Goal: Task Accomplishment & Management: Use online tool/utility

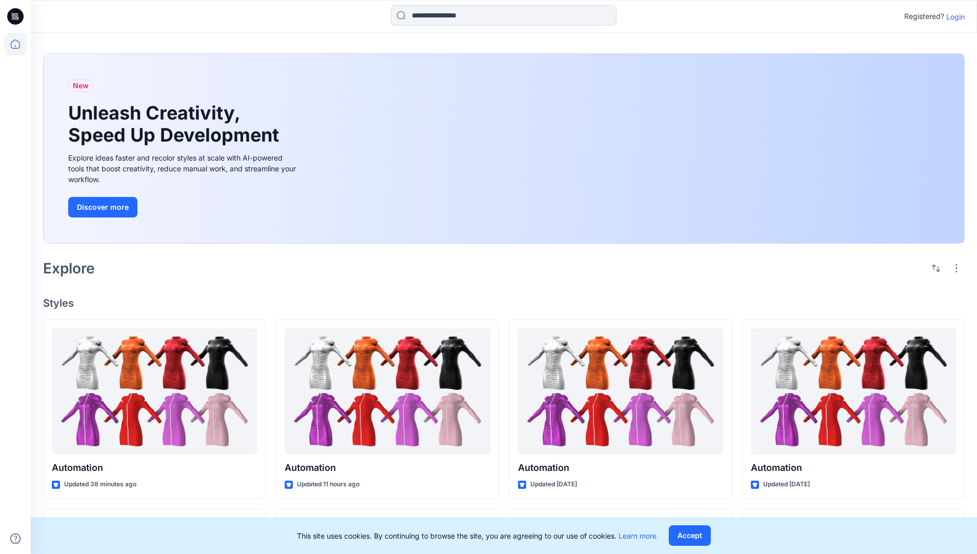
click at [953, 16] on p "Login" at bounding box center [956, 16] width 18 height 11
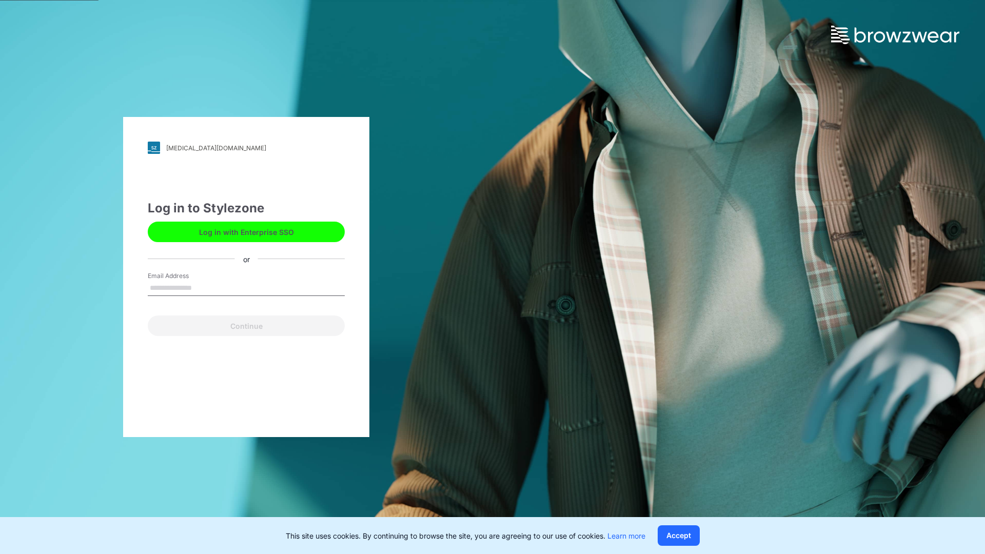
click at [203, 287] on input "Email Address" at bounding box center [246, 288] width 197 height 15
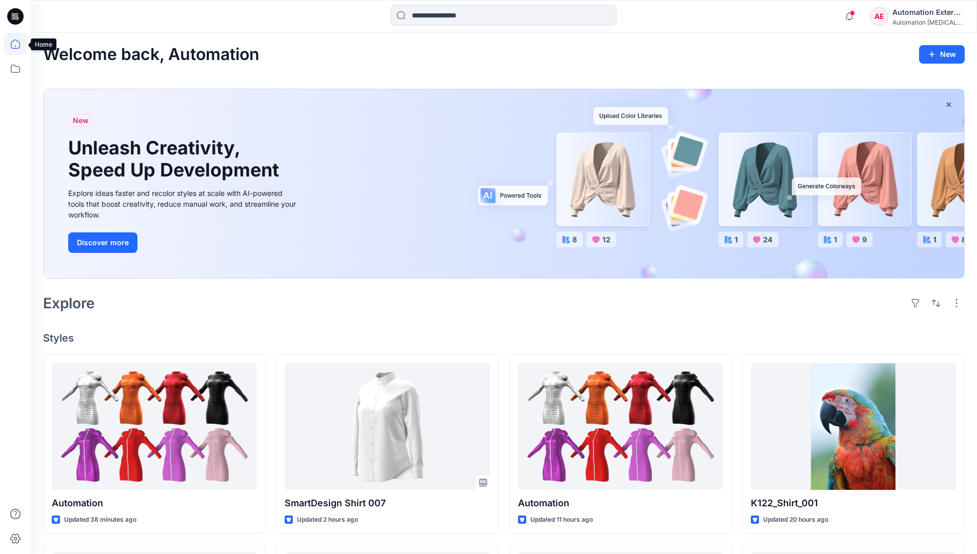
click at [19, 44] on icon at bounding box center [15, 44] width 9 height 9
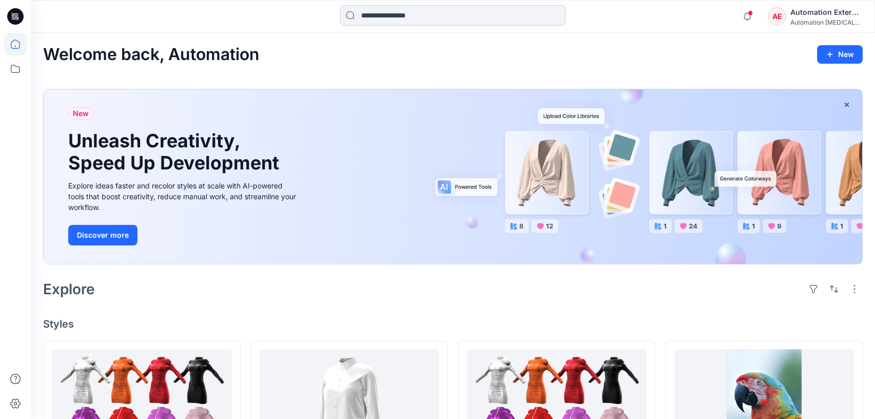
click at [400, 21] on input at bounding box center [453, 15] width 226 height 21
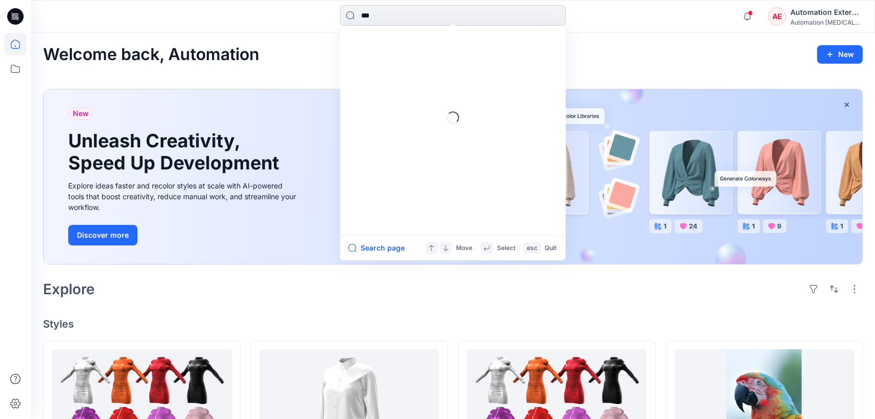
type input "****"
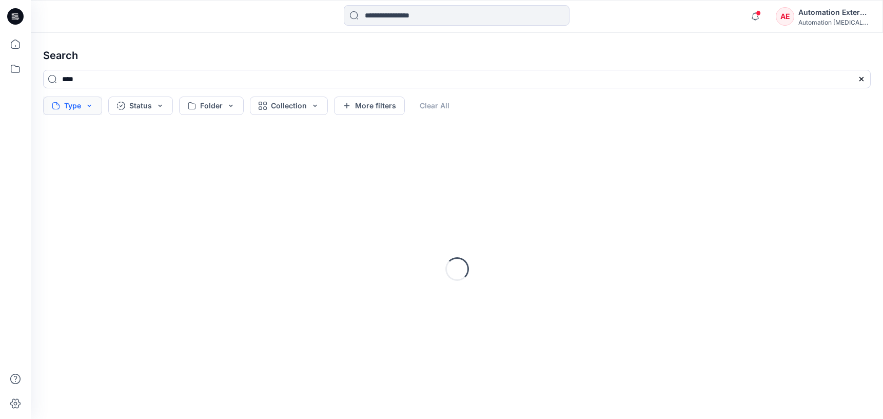
click at [77, 108] on button "Type" at bounding box center [72, 105] width 59 height 18
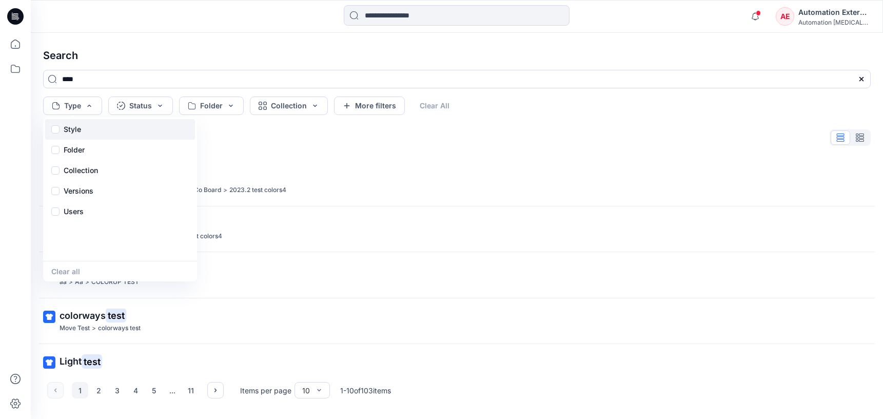
click at [75, 132] on p "Style" at bounding box center [72, 129] width 17 height 12
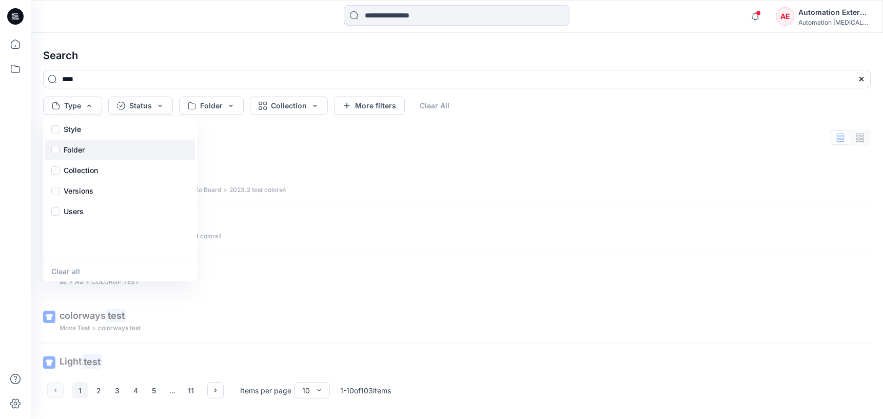
click at [88, 152] on div "Folder" at bounding box center [120, 150] width 150 height 21
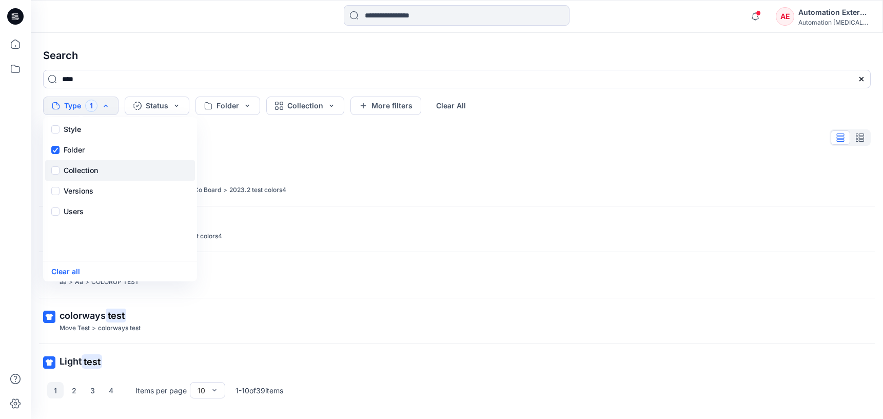
click at [89, 166] on p "Collection" at bounding box center [81, 170] width 34 height 12
click at [92, 188] on p "Versions" at bounding box center [79, 191] width 30 height 12
click at [84, 216] on div "Users" at bounding box center [120, 211] width 150 height 21
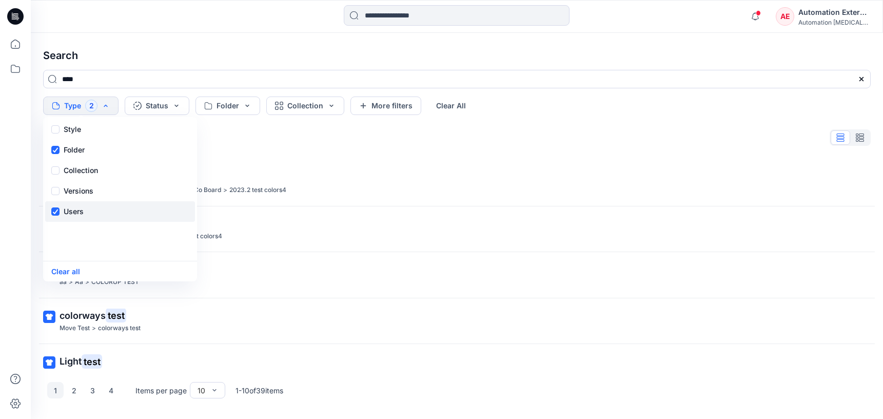
click at [84, 216] on div "Users" at bounding box center [120, 211] width 150 height 21
click at [165, 110] on button "Status" at bounding box center [157, 105] width 65 height 18
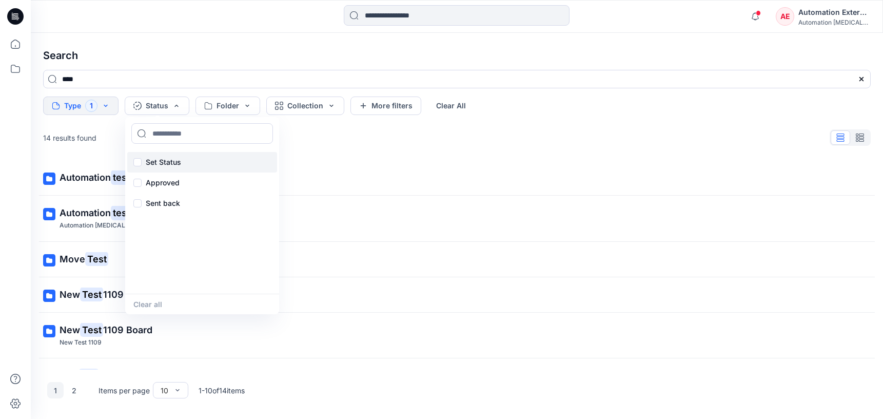
click at [165, 159] on p "Set Status" at bounding box center [163, 162] width 35 height 12
click at [173, 134] on input at bounding box center [202, 133] width 142 height 21
type input "**********"
click at [163, 161] on p "Set Status" at bounding box center [163, 162] width 35 height 12
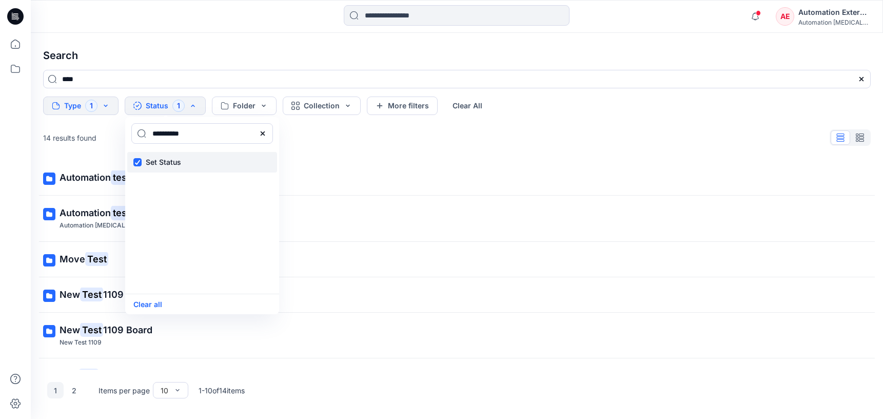
click at [163, 161] on p "Set Status" at bounding box center [163, 162] width 35 height 12
click at [265, 135] on icon at bounding box center [263, 133] width 8 height 8
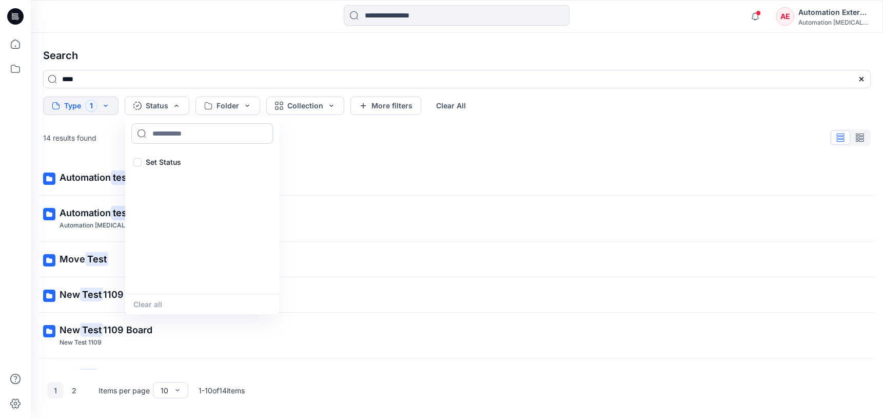
click at [223, 136] on input at bounding box center [202, 133] width 142 height 21
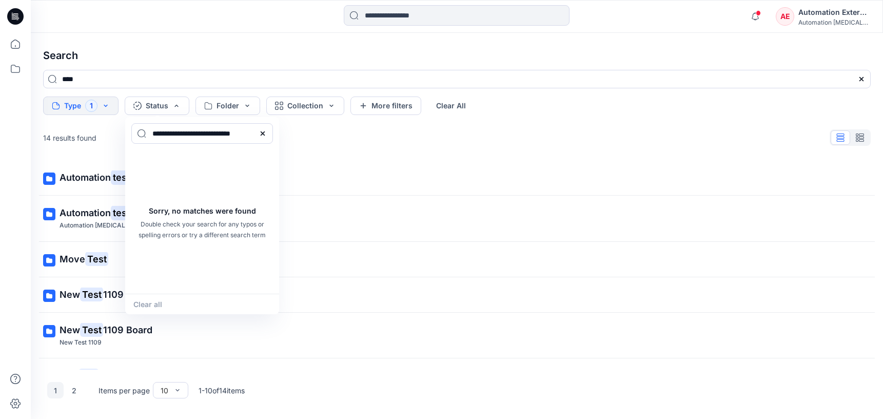
type input "**********"
click at [159, 301] on div "Clear all" at bounding box center [202, 303] width 154 height 21
click at [266, 133] on icon at bounding box center [263, 133] width 8 height 8
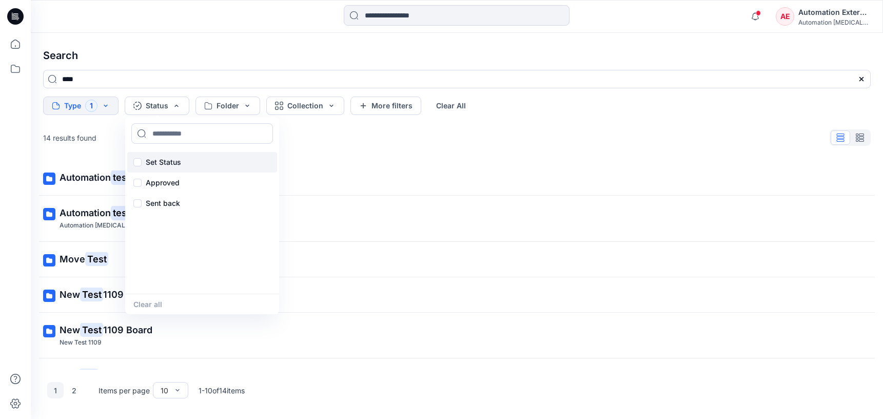
click at [167, 160] on p "Set Status" at bounding box center [163, 162] width 35 height 12
click at [158, 305] on button "Clear all" at bounding box center [147, 304] width 29 height 12
click at [236, 106] on button "Folder" at bounding box center [227, 105] width 65 height 18
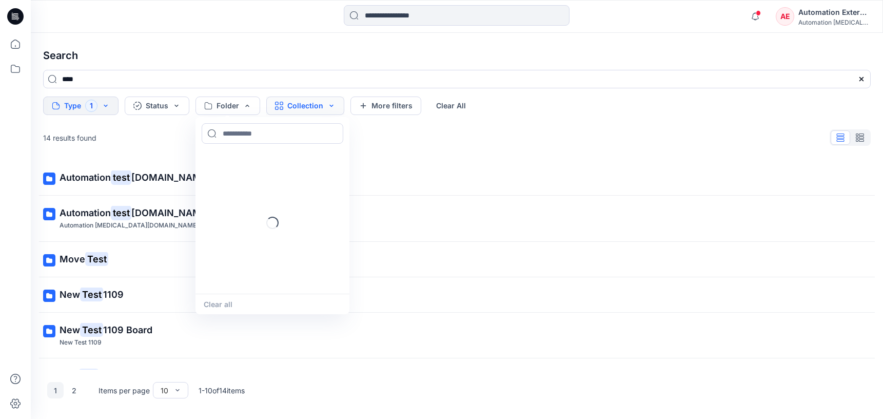
click at [293, 109] on button "Collection" at bounding box center [305, 105] width 78 height 18
click at [408, 103] on button "More filters" at bounding box center [385, 105] width 71 height 18
click at [448, 103] on button "Metadata" at bounding box center [474, 105] width 75 height 18
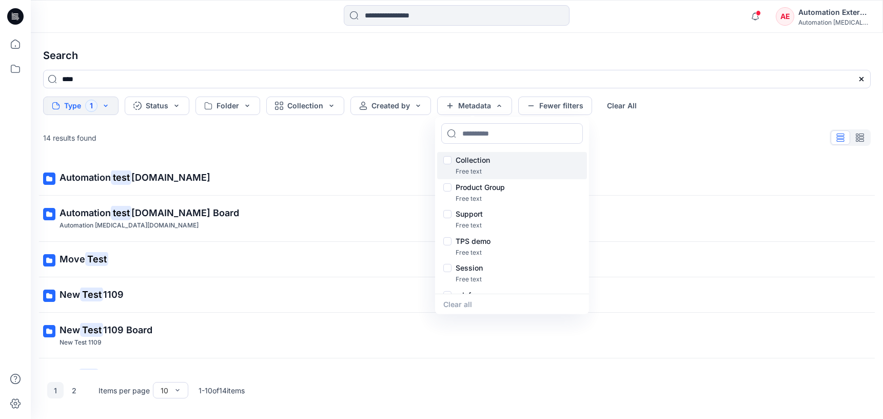
click at [477, 161] on p "Collection" at bounding box center [473, 160] width 34 height 12
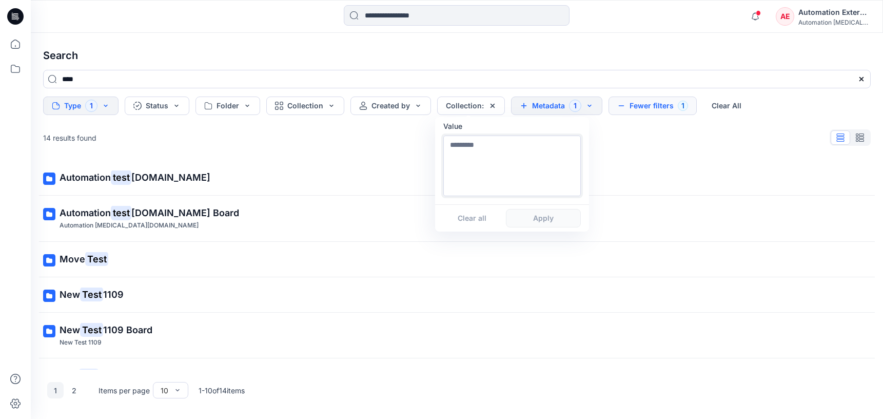
click at [477, 178] on textarea at bounding box center [512, 165] width 138 height 61
type textarea "**********"
click at [542, 224] on button "Apply" at bounding box center [543, 218] width 75 height 18
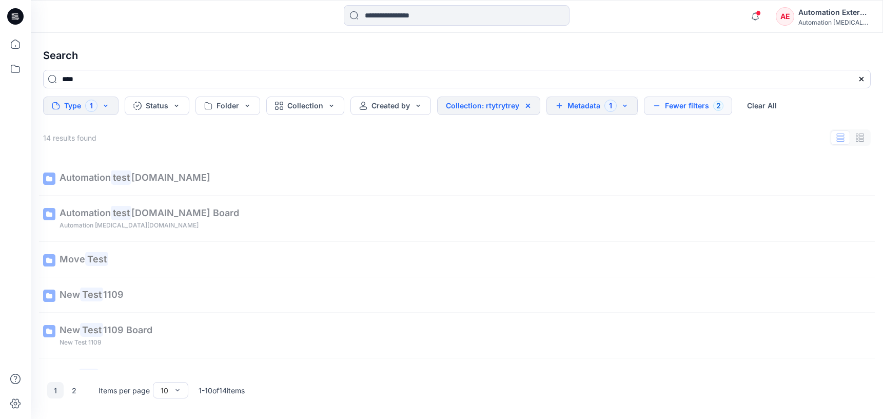
click at [589, 108] on button "Metadata 1" at bounding box center [591, 105] width 91 height 18
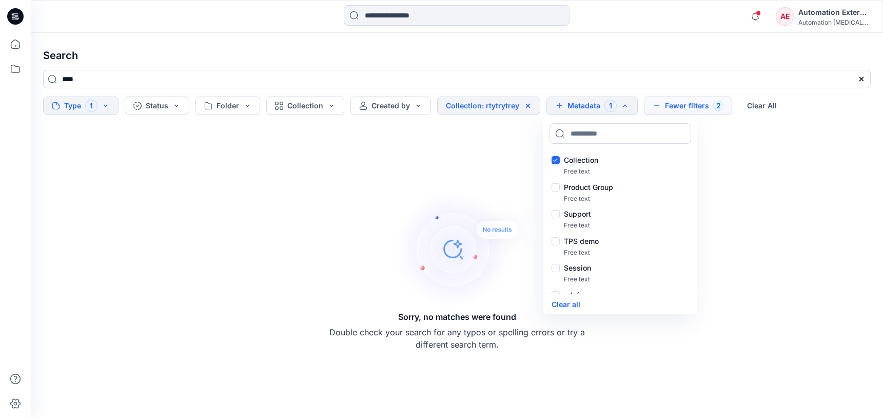
click at [684, 103] on button "Fewer filters 2" at bounding box center [688, 105] width 88 height 18
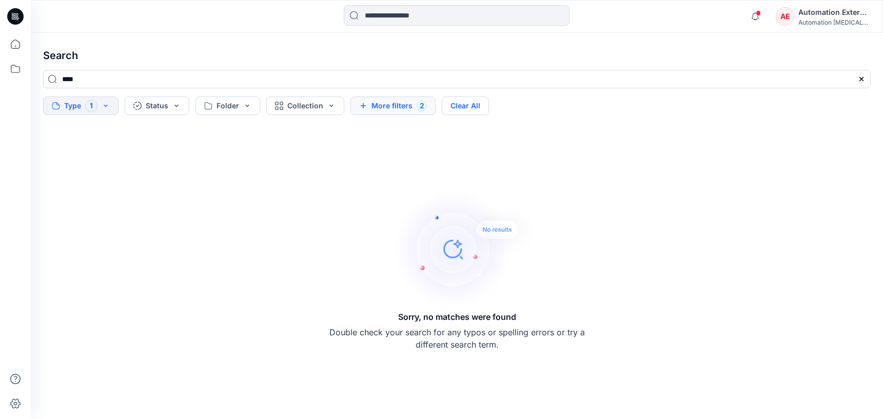
click at [481, 108] on button "Clear All" at bounding box center [465, 105] width 47 height 18
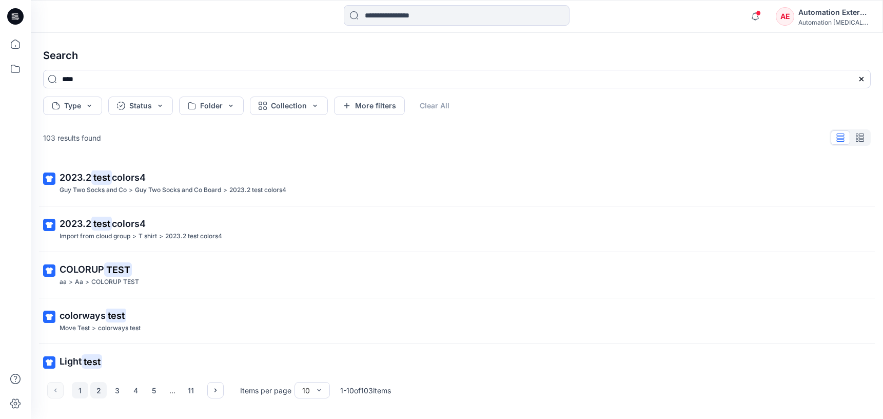
click at [95, 391] on button "2" at bounding box center [98, 390] width 16 height 16
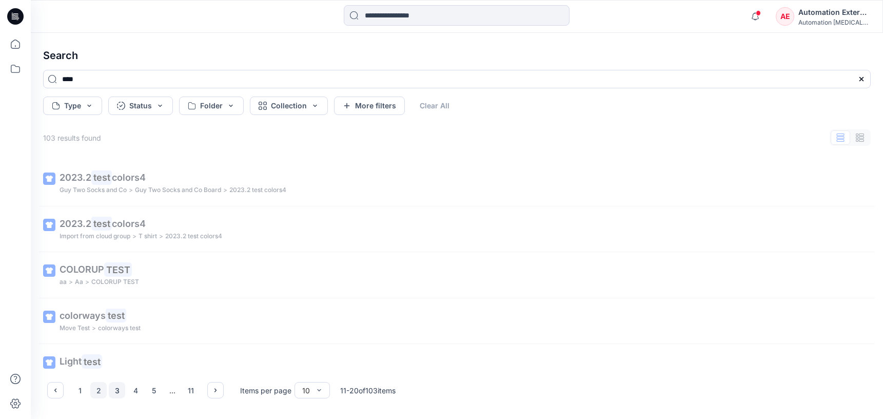
click at [119, 391] on button "3" at bounding box center [117, 390] width 16 height 16
click at [214, 389] on icon "button" at bounding box center [215, 390] width 8 height 8
click at [62, 390] on button "button" at bounding box center [55, 390] width 16 height 16
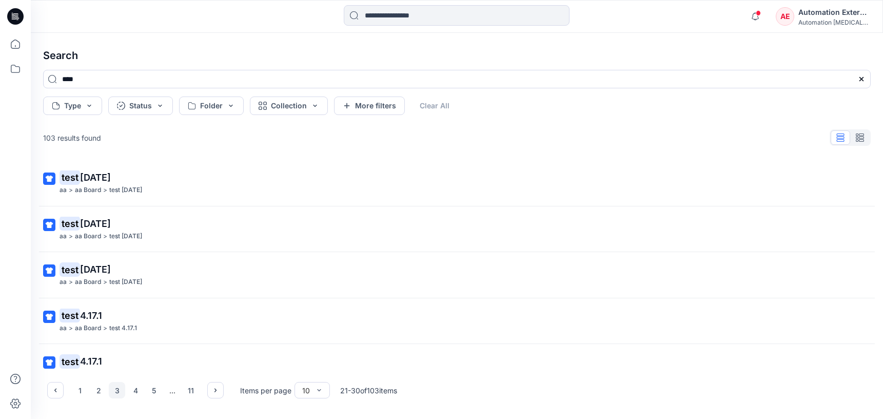
click at [835, 16] on div "Automation External" at bounding box center [834, 12] width 72 height 12
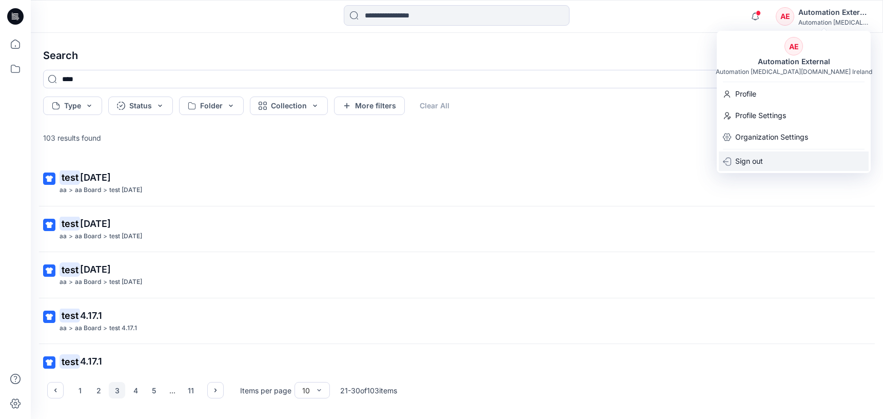
click at [769, 160] on div "Sign out" at bounding box center [794, 160] width 150 height 19
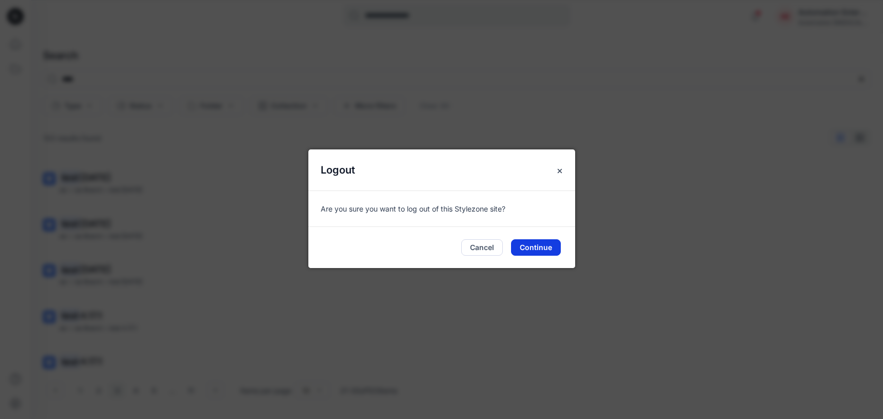
click at [542, 243] on button "Continue" at bounding box center [536, 247] width 50 height 16
